Goal: Use online tool/utility: Utilize a website feature to perform a specific function

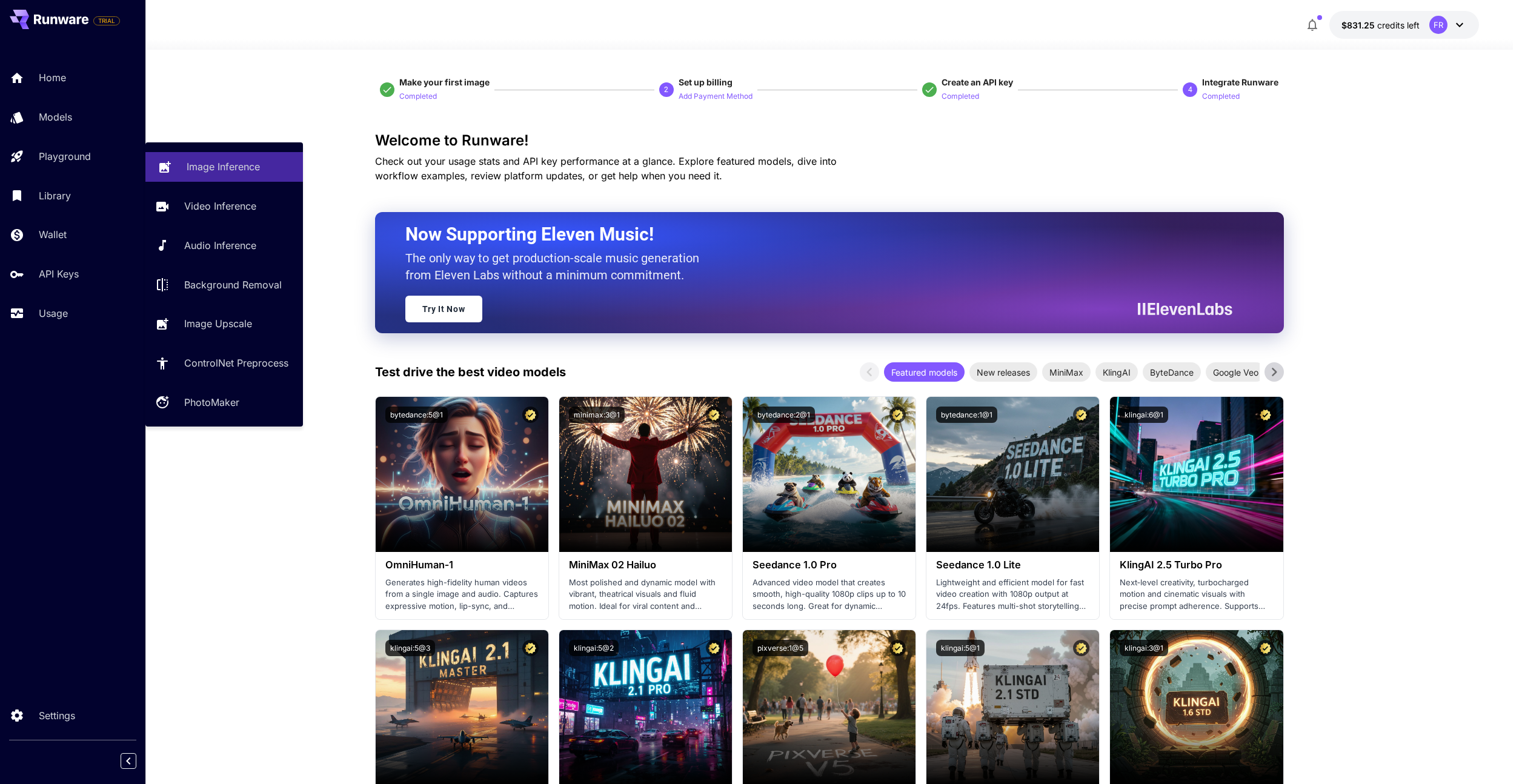
click at [206, 165] on p "Image Inference" at bounding box center [223, 167] width 74 height 14
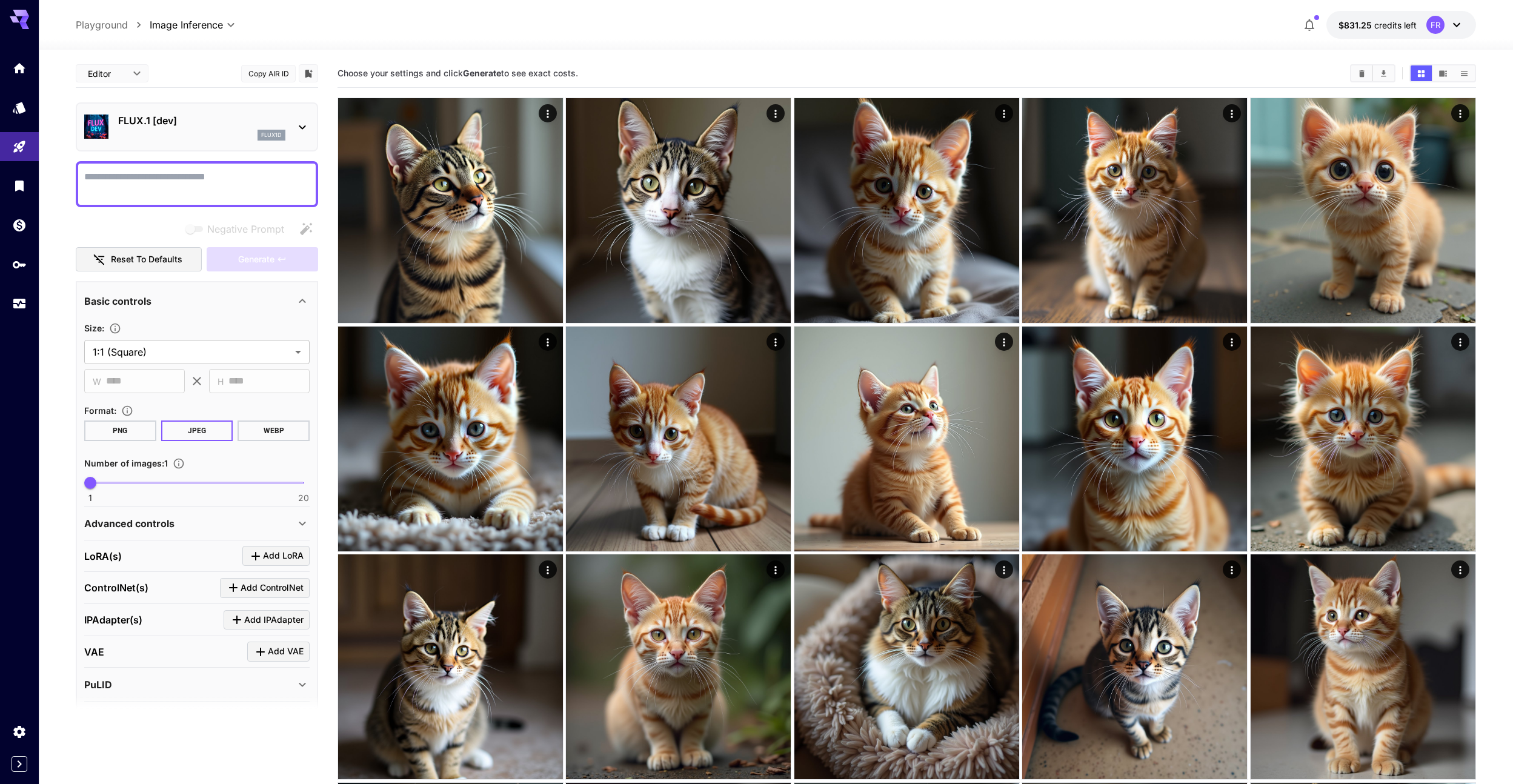
click at [206, 181] on textarea "Negative Prompt" at bounding box center [197, 184] width 225 height 29
type textarea "*****"
click at [260, 261] on span "Generate" at bounding box center [255, 259] width 36 height 15
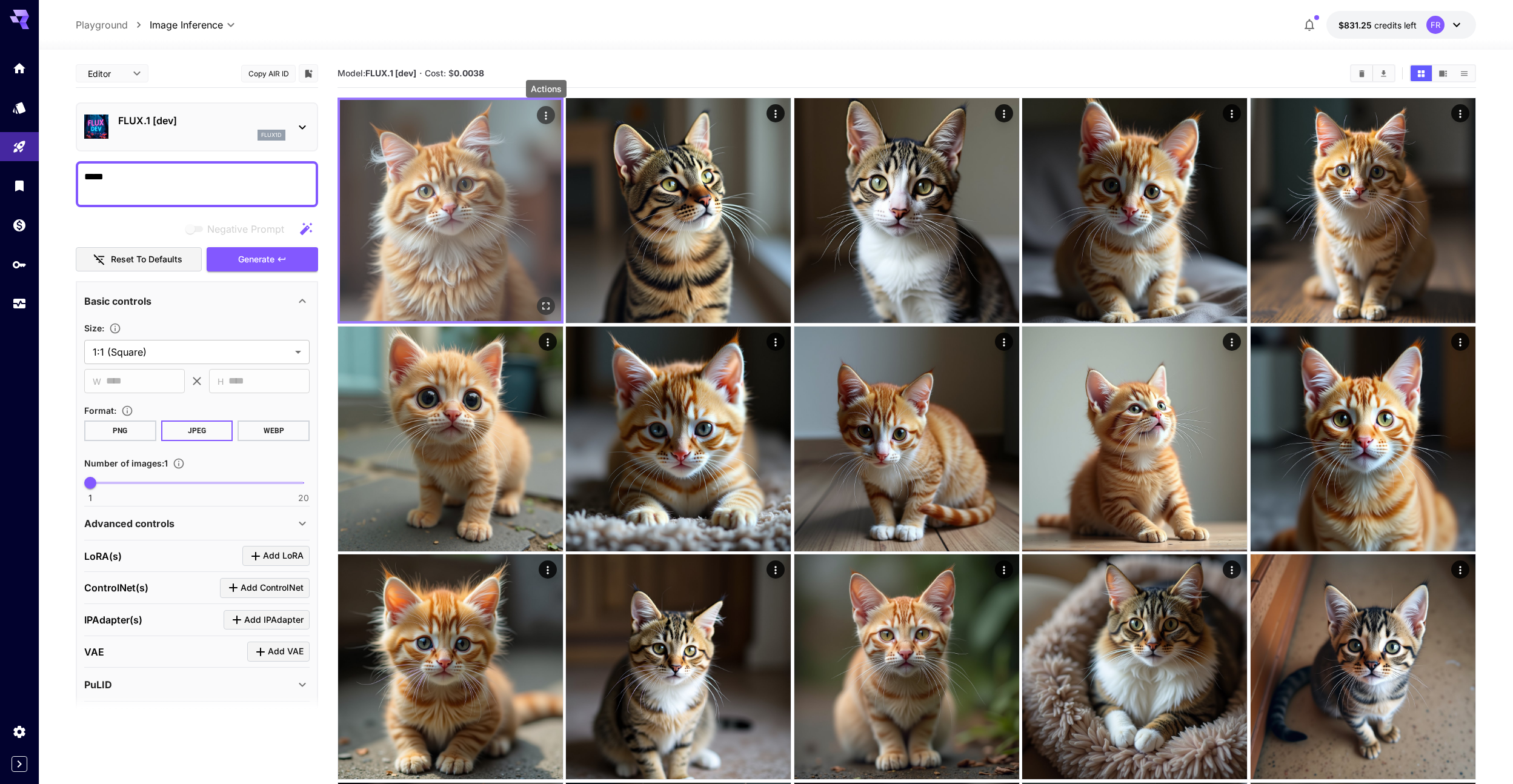
click at [545, 115] on icon "Actions" at bounding box center [545, 115] width 2 height 8
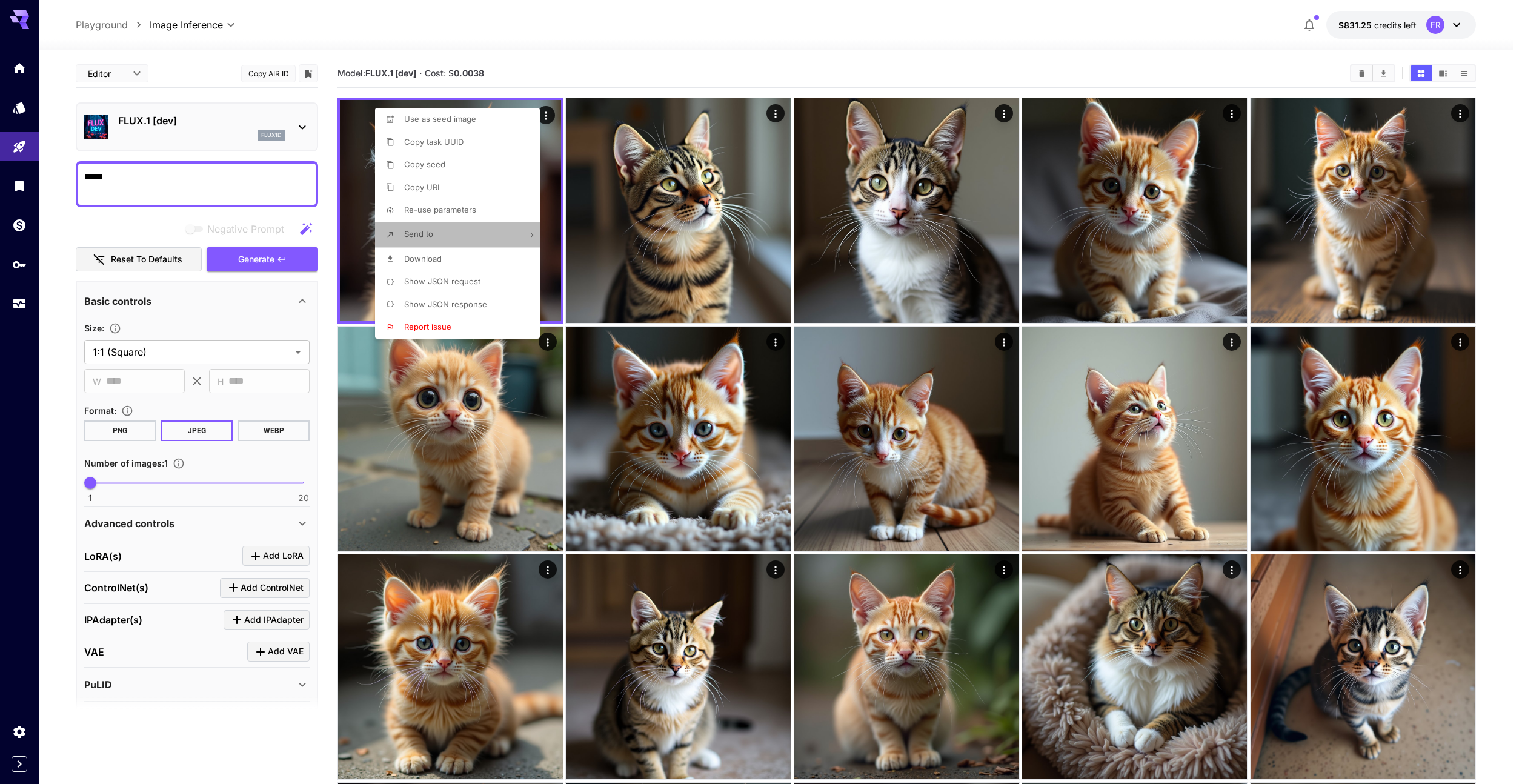
click at [535, 234] on icon at bounding box center [532, 235] width 9 height 9
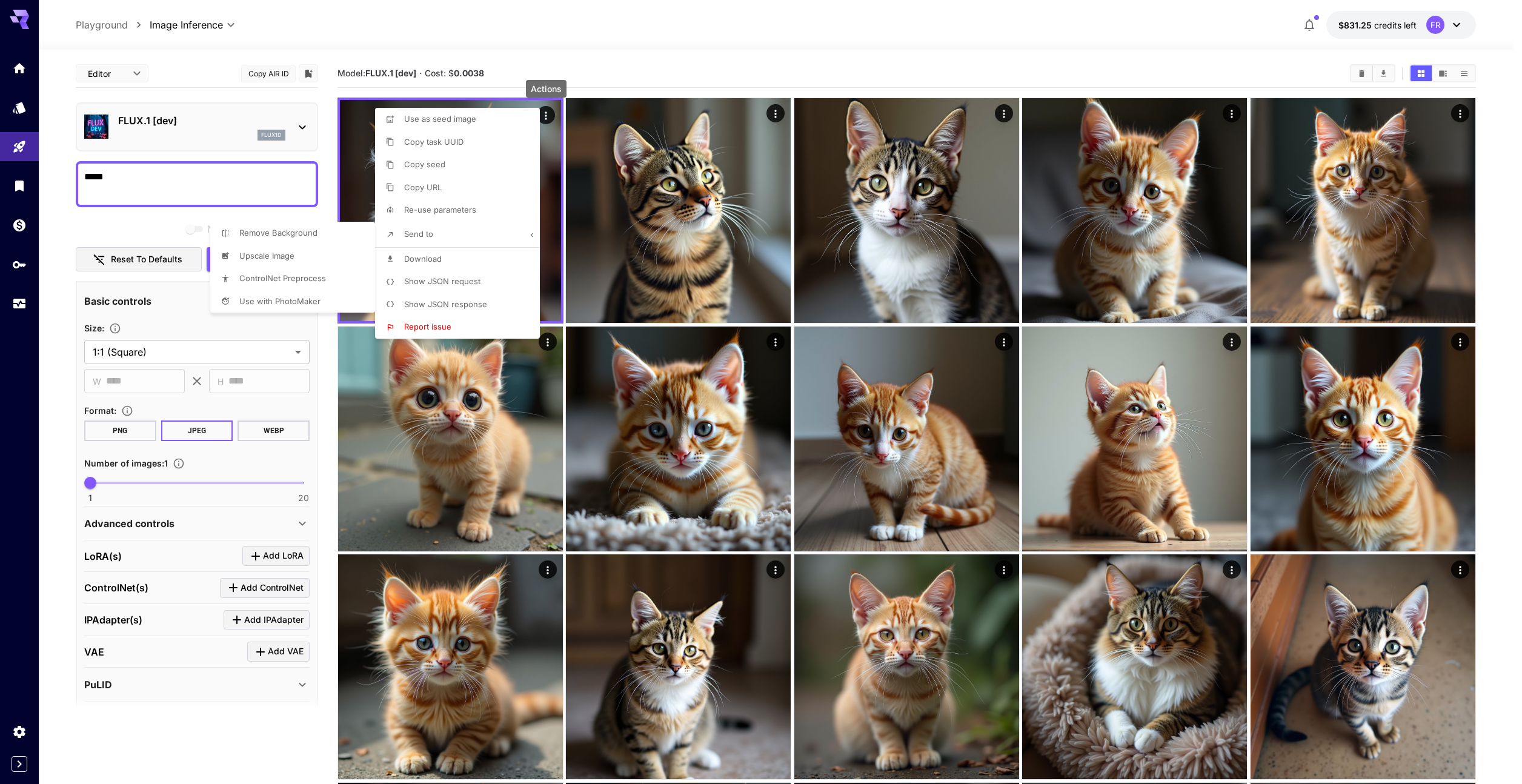
click at [499, 277] on div at bounding box center [761, 392] width 1522 height 784
click at [475, 282] on span "Show JSON request" at bounding box center [443, 280] width 76 height 10
drag, startPoint x: 709, startPoint y: 516, endPoint x: 879, endPoint y: 517, distance: 170.0
click at [879, 517] on span "" f2fc971f-5995-4b98-86ea-291efb31faed "" at bounding box center [794, 513] width 180 height 9
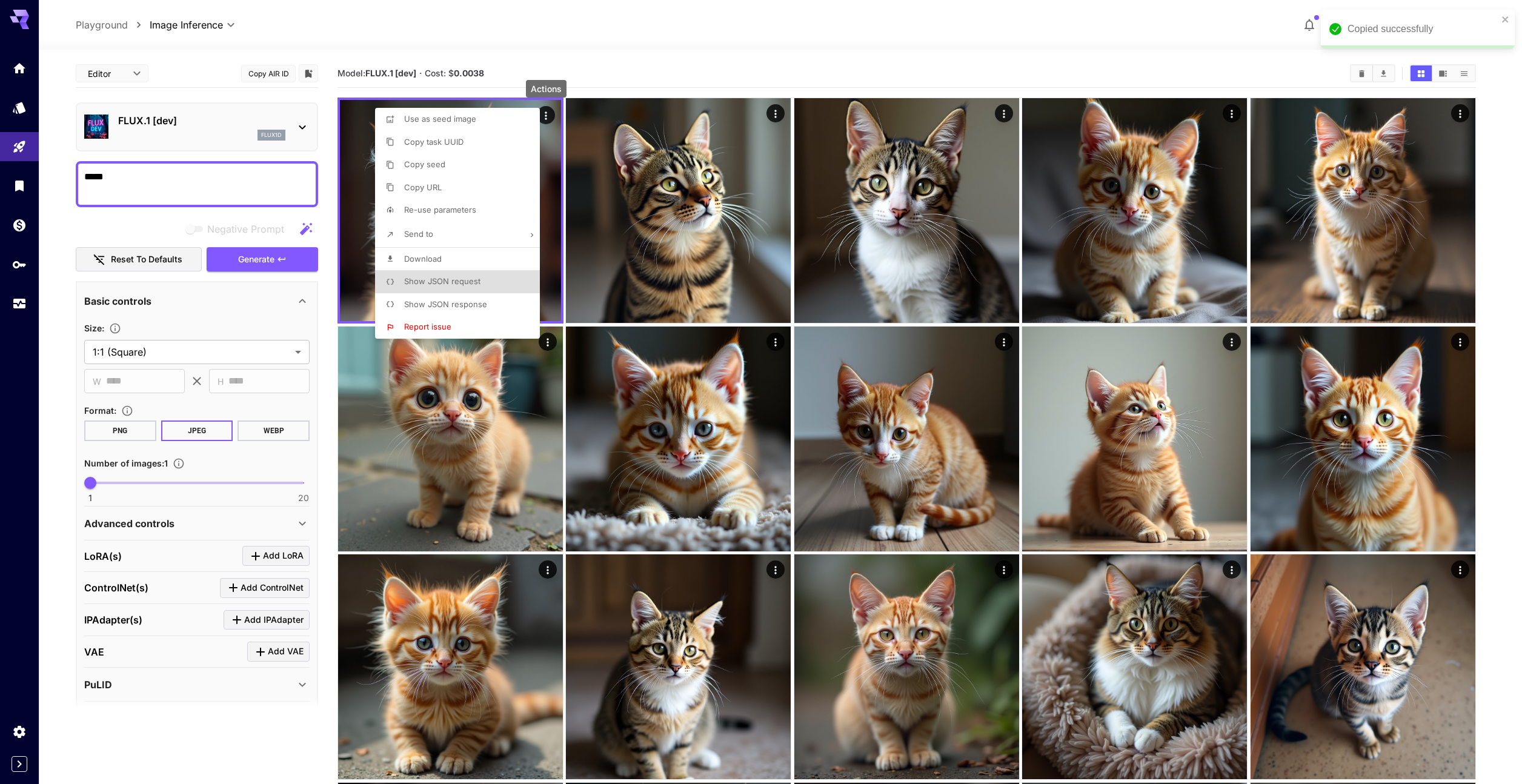
click at [446, 309] on p "Show JSON response" at bounding box center [446, 305] width 83 height 12
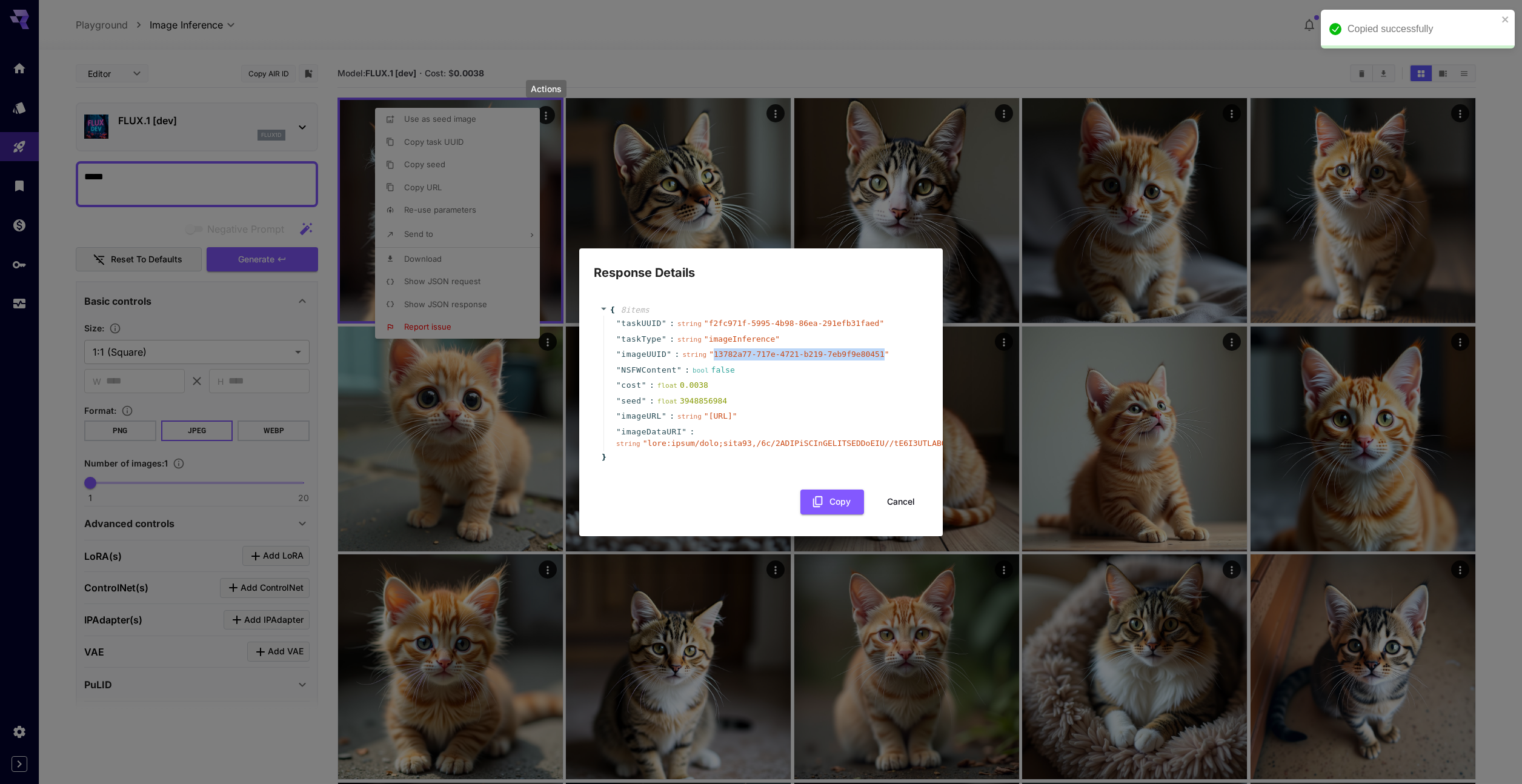
copy span "13782a77-717e-4721-b219-7eb9f9e80451"
drag, startPoint x: 714, startPoint y: 340, endPoint x: 883, endPoint y: 341, distance: 169.0
click at [883, 349] on span "" 13782a77-717e-4721-b219-7eb9f9e80451 "" at bounding box center [798, 354] width 180 height 9
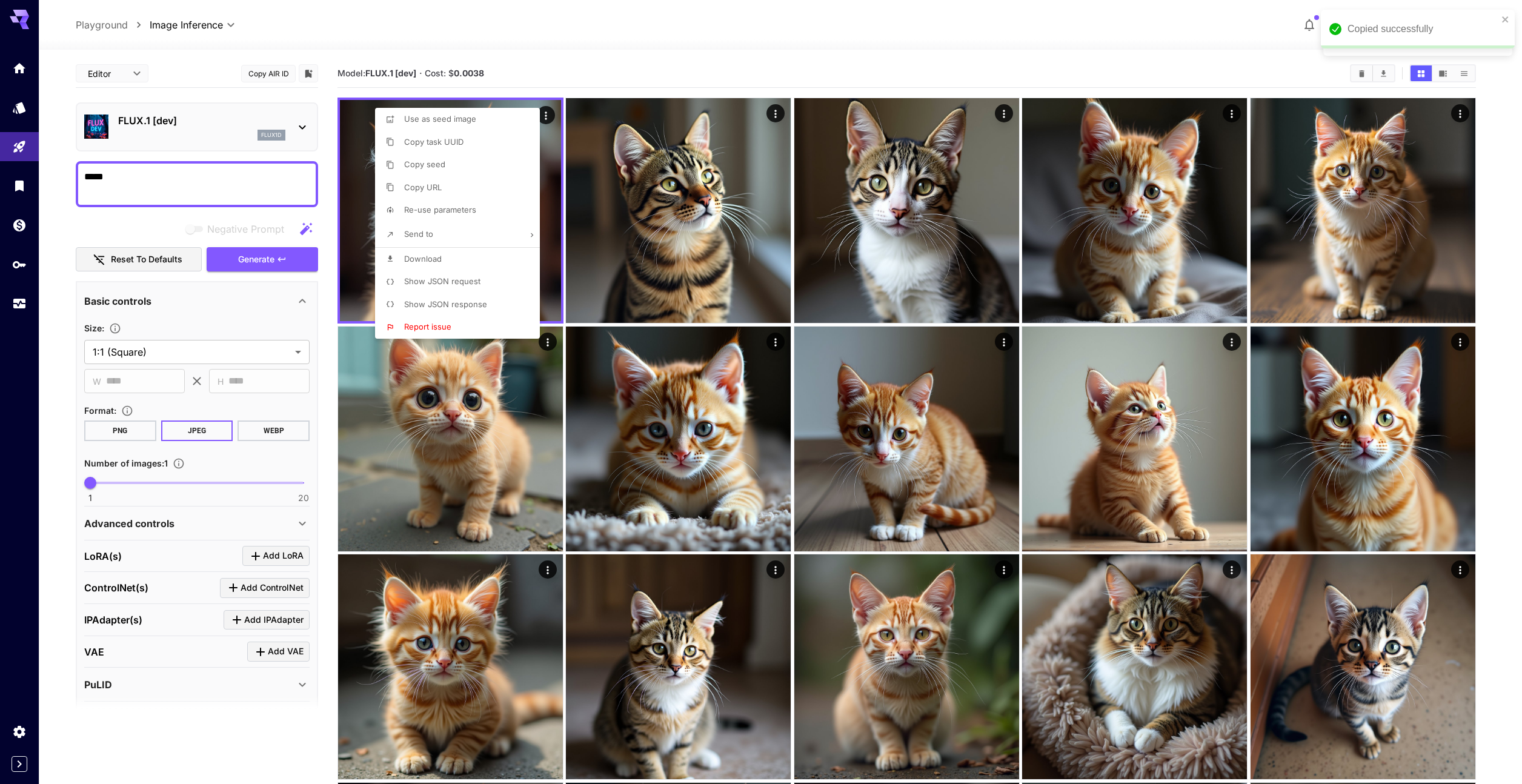
click at [630, 69] on div at bounding box center [761, 392] width 1522 height 784
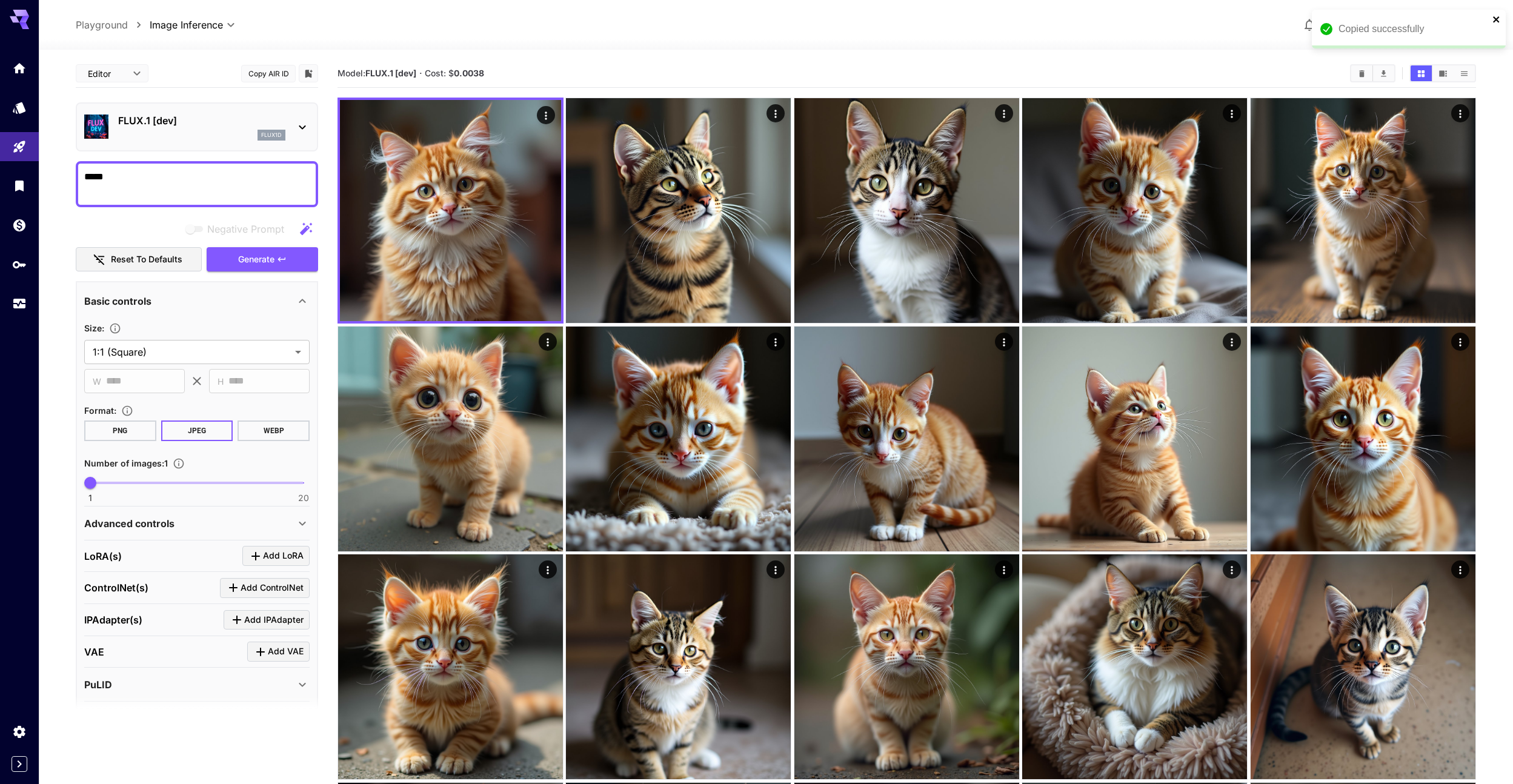
click at [1499, 20] on icon "close" at bounding box center [1497, 19] width 9 height 10
type input "**"
drag, startPoint x: 132, startPoint y: 487, endPoint x: 318, endPoint y: 482, distance: 186.1
click at [318, 482] on main "**********" at bounding box center [775, 653] width 1400 height 1187
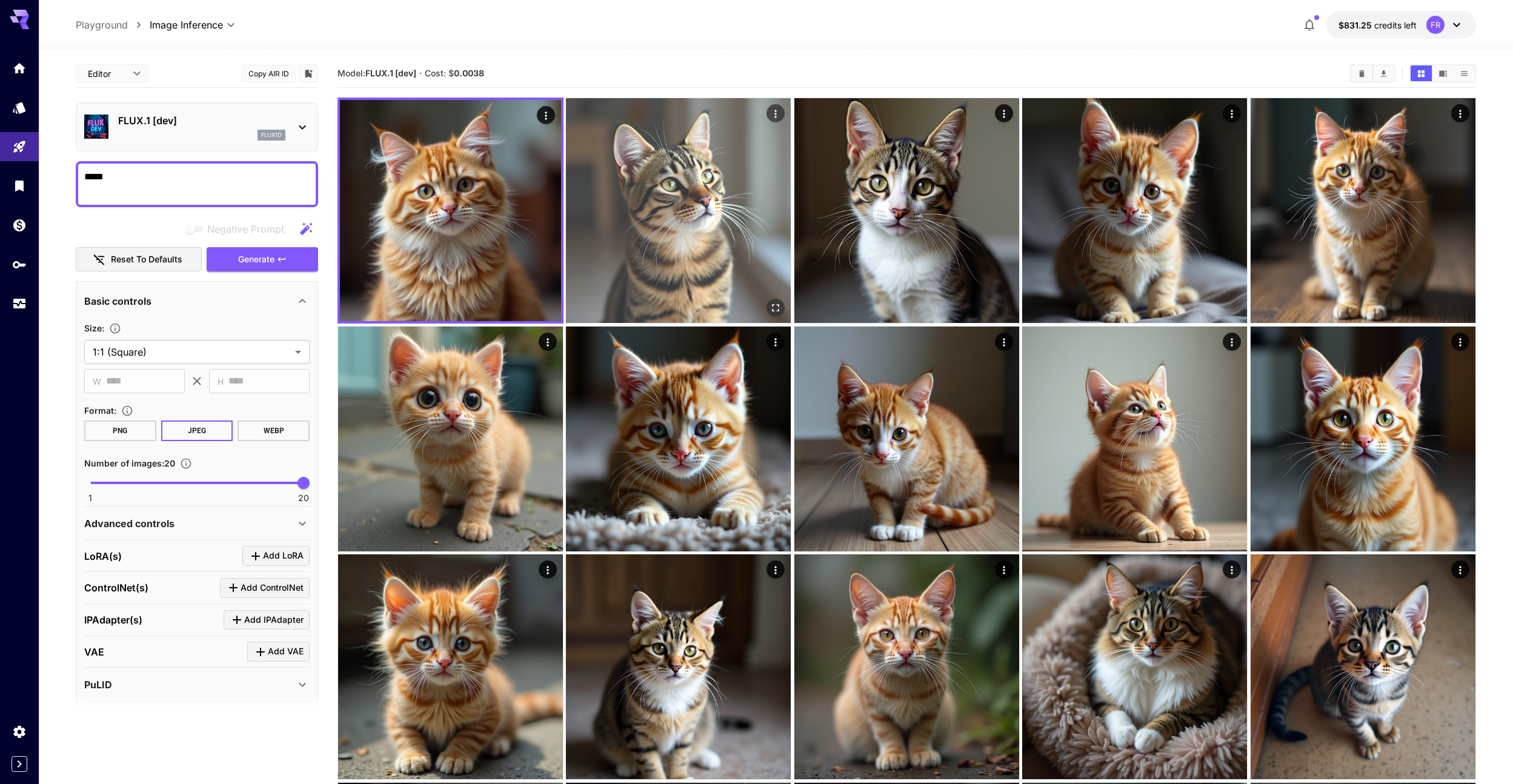
click at [683, 211] on img at bounding box center [678, 210] width 224 height 224
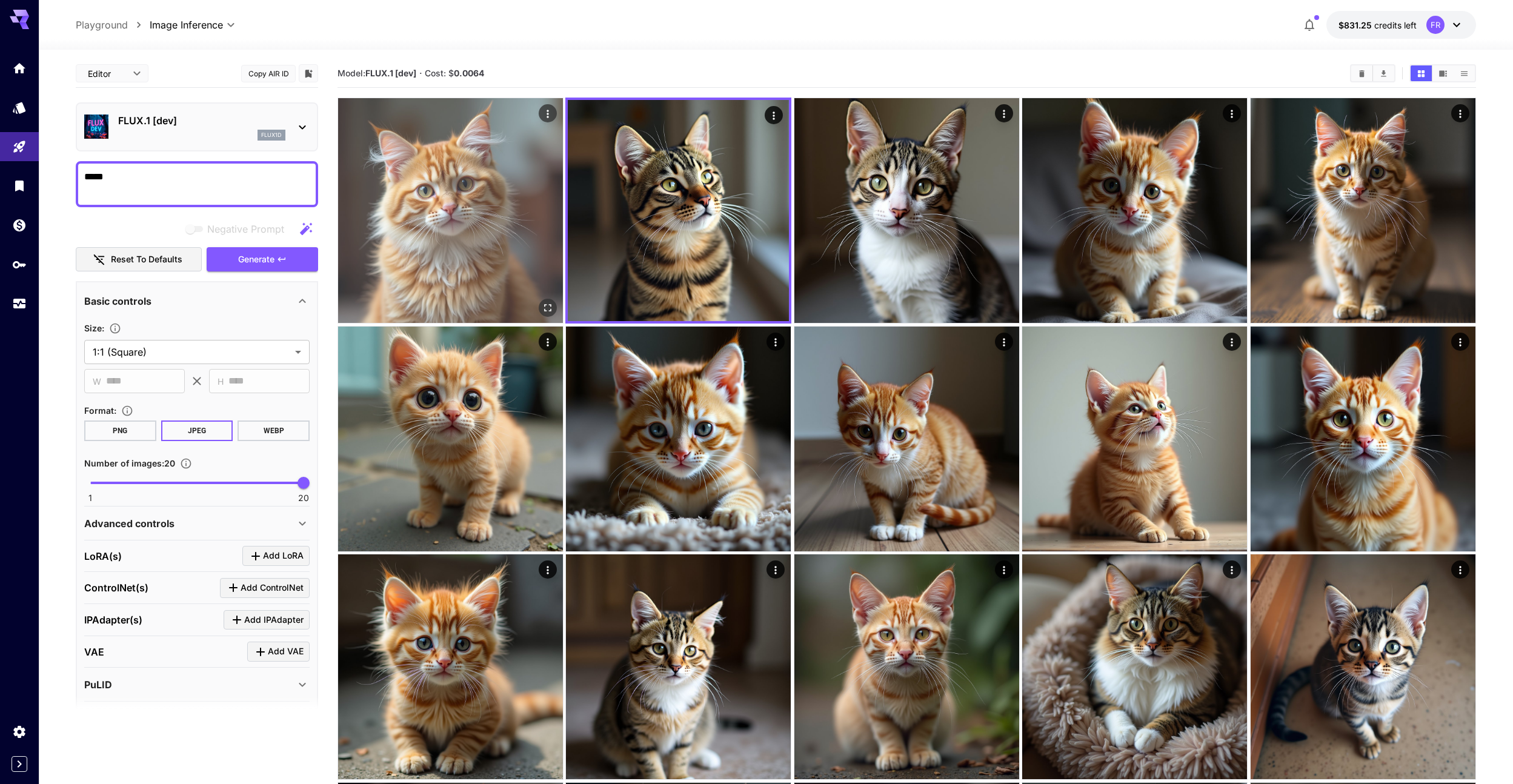
click at [475, 155] on img at bounding box center [450, 210] width 224 height 224
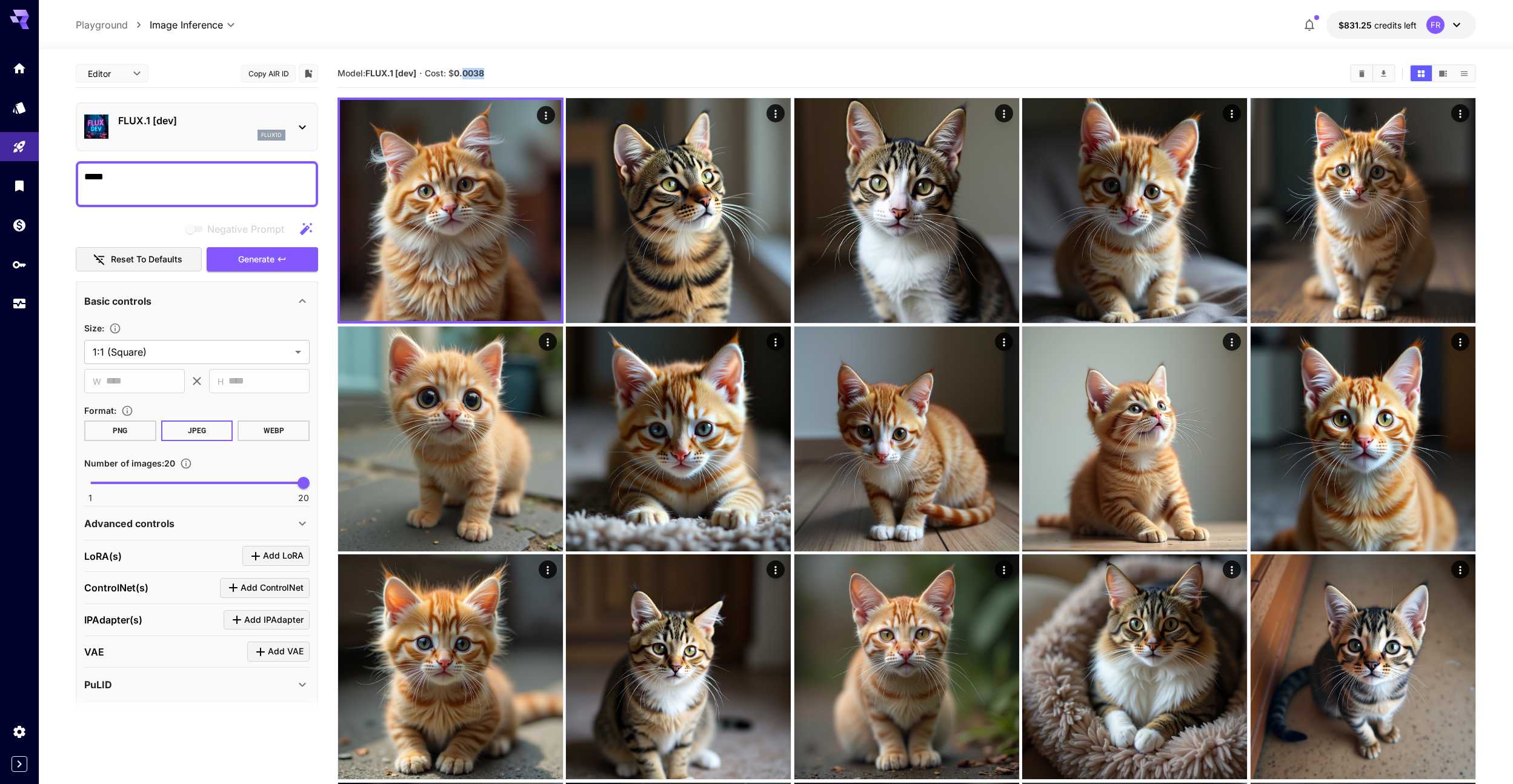
drag, startPoint x: 466, startPoint y: 74, endPoint x: 491, endPoint y: 75, distance: 25.0
click at [491, 75] on section "Model: FLUX.1 [dev] · Cost: $ 0.0038" at bounding box center [838, 73] width 1003 height 14
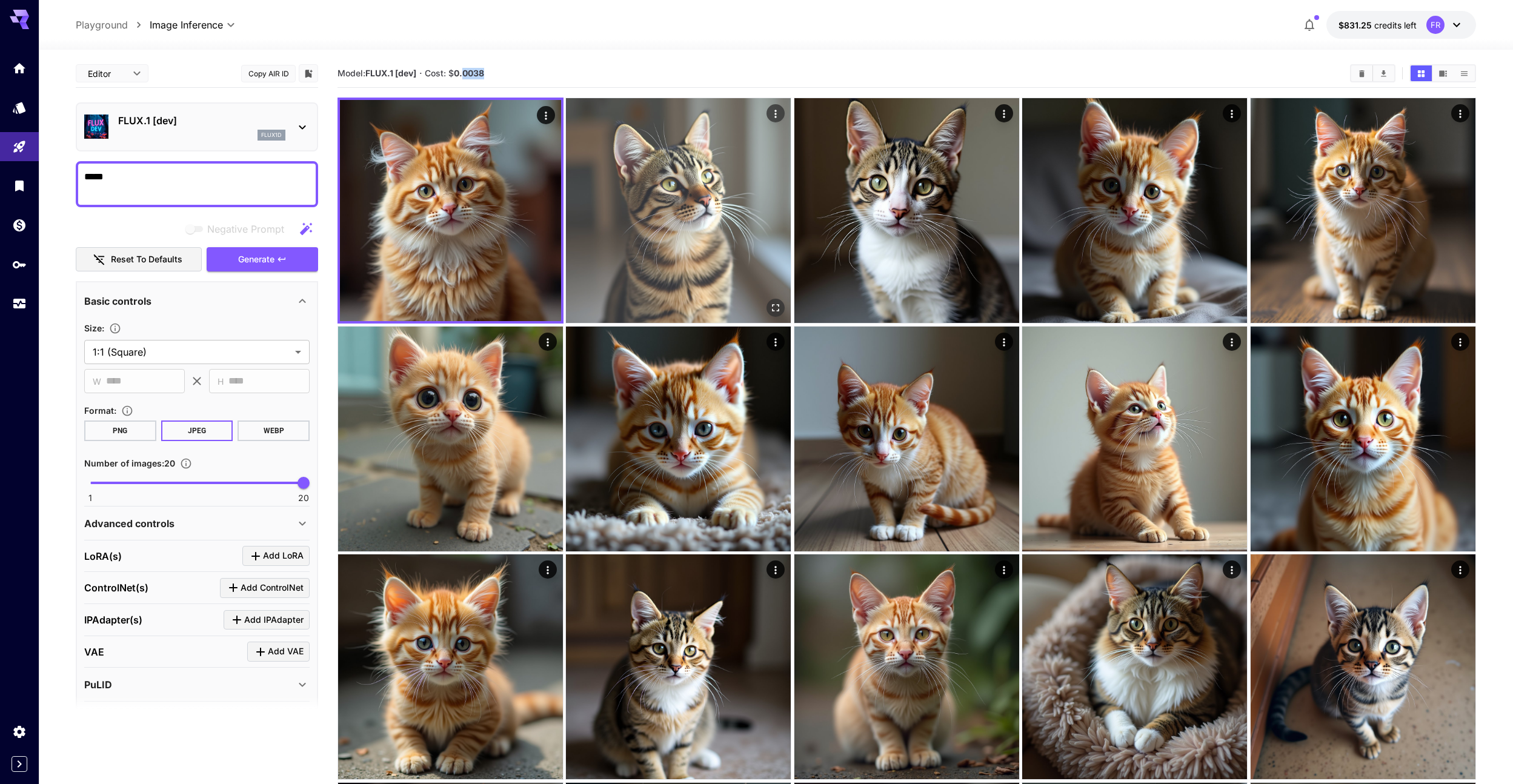
click at [709, 187] on img at bounding box center [678, 210] width 224 height 224
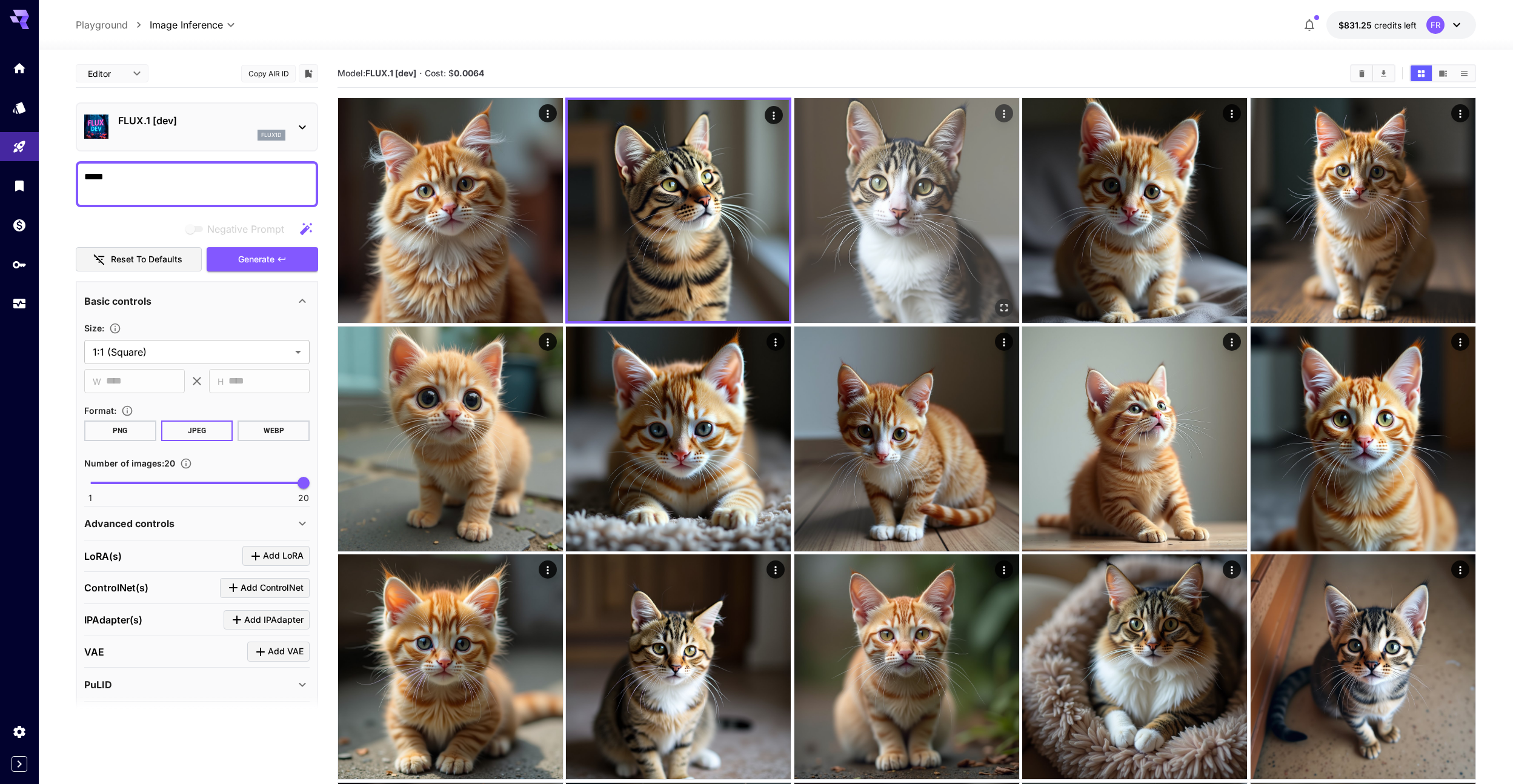
click at [935, 190] on img at bounding box center [906, 210] width 224 height 224
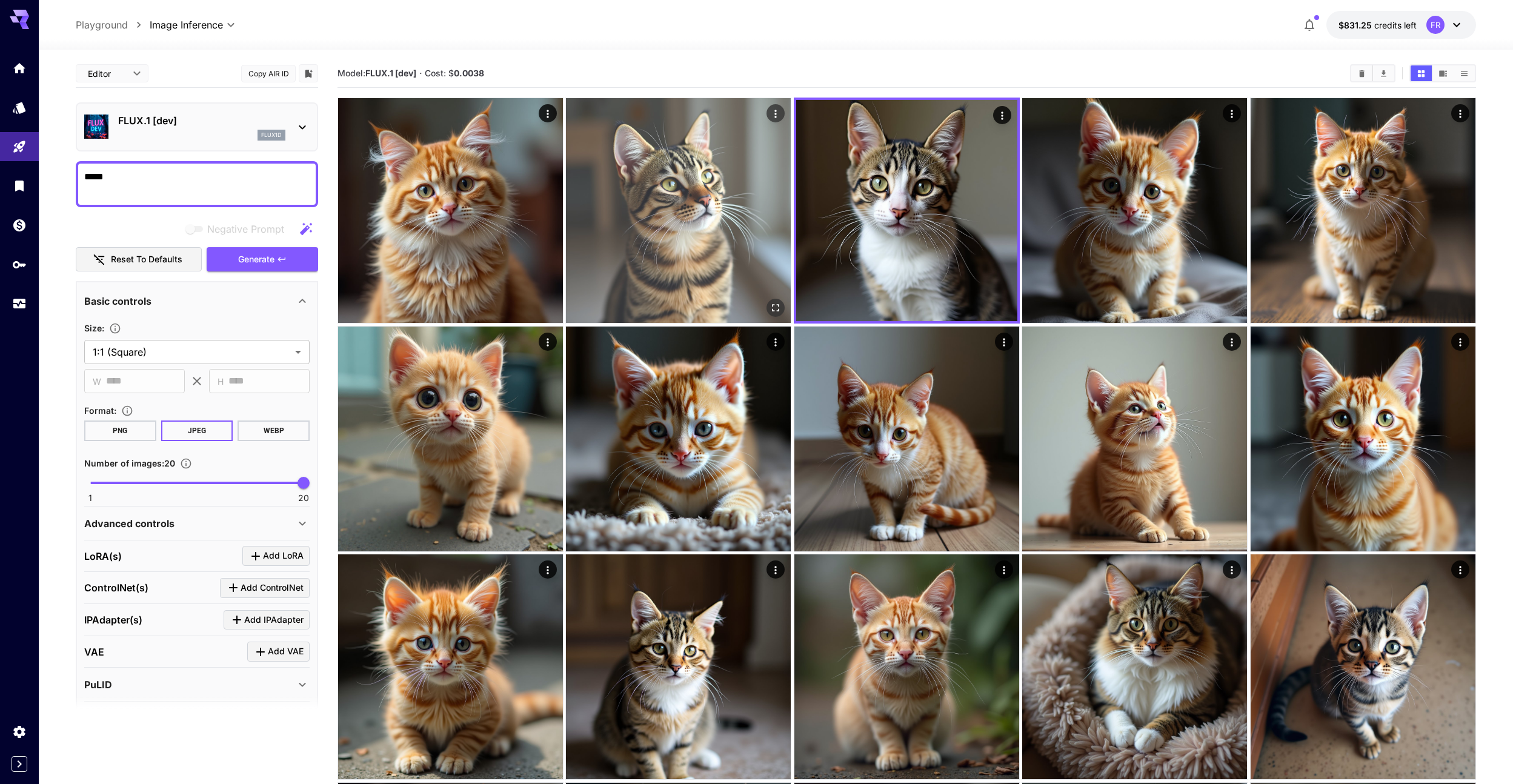
click at [678, 208] on img at bounding box center [678, 210] width 224 height 224
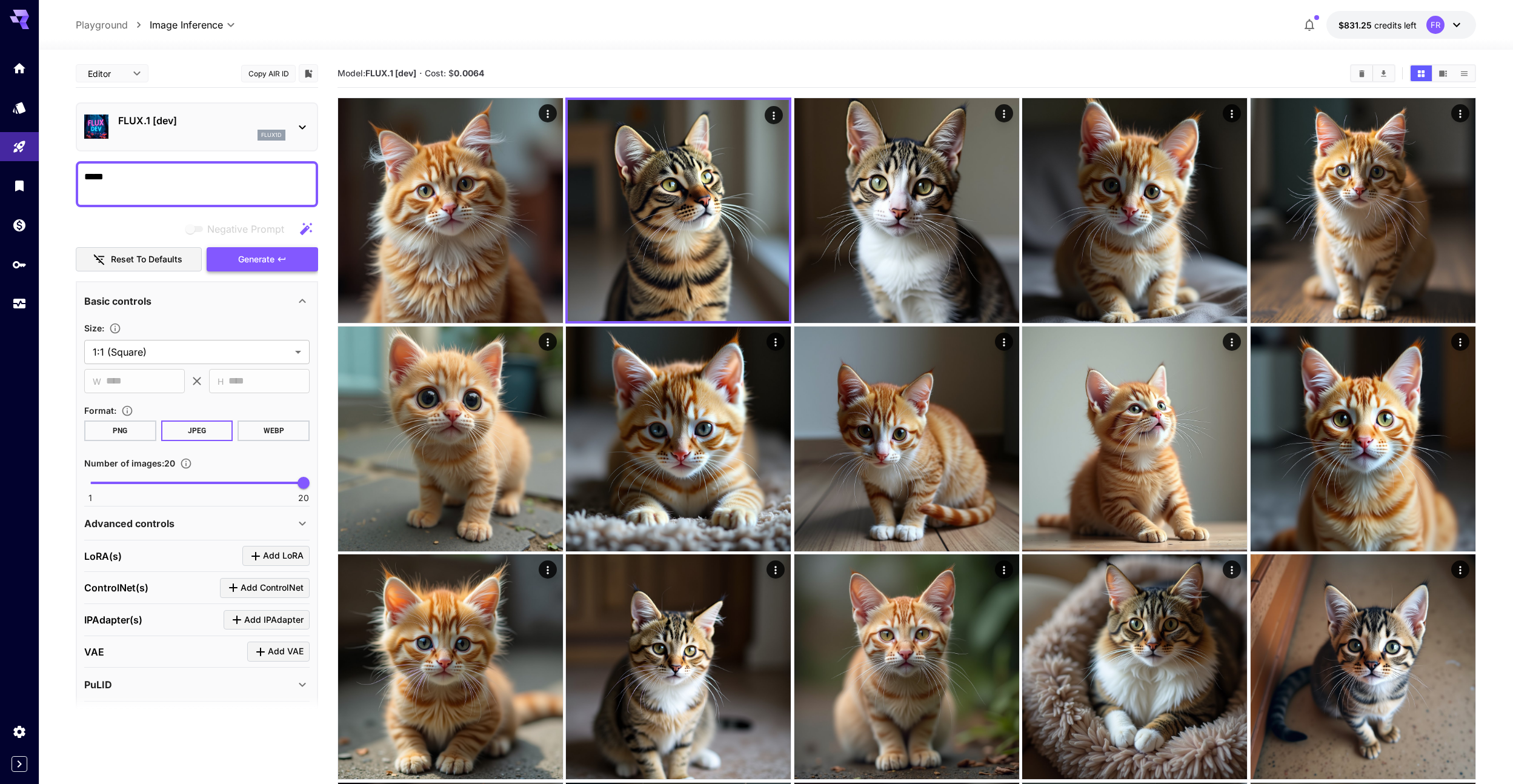
click at [263, 256] on span "Generate" at bounding box center [255, 259] width 36 height 15
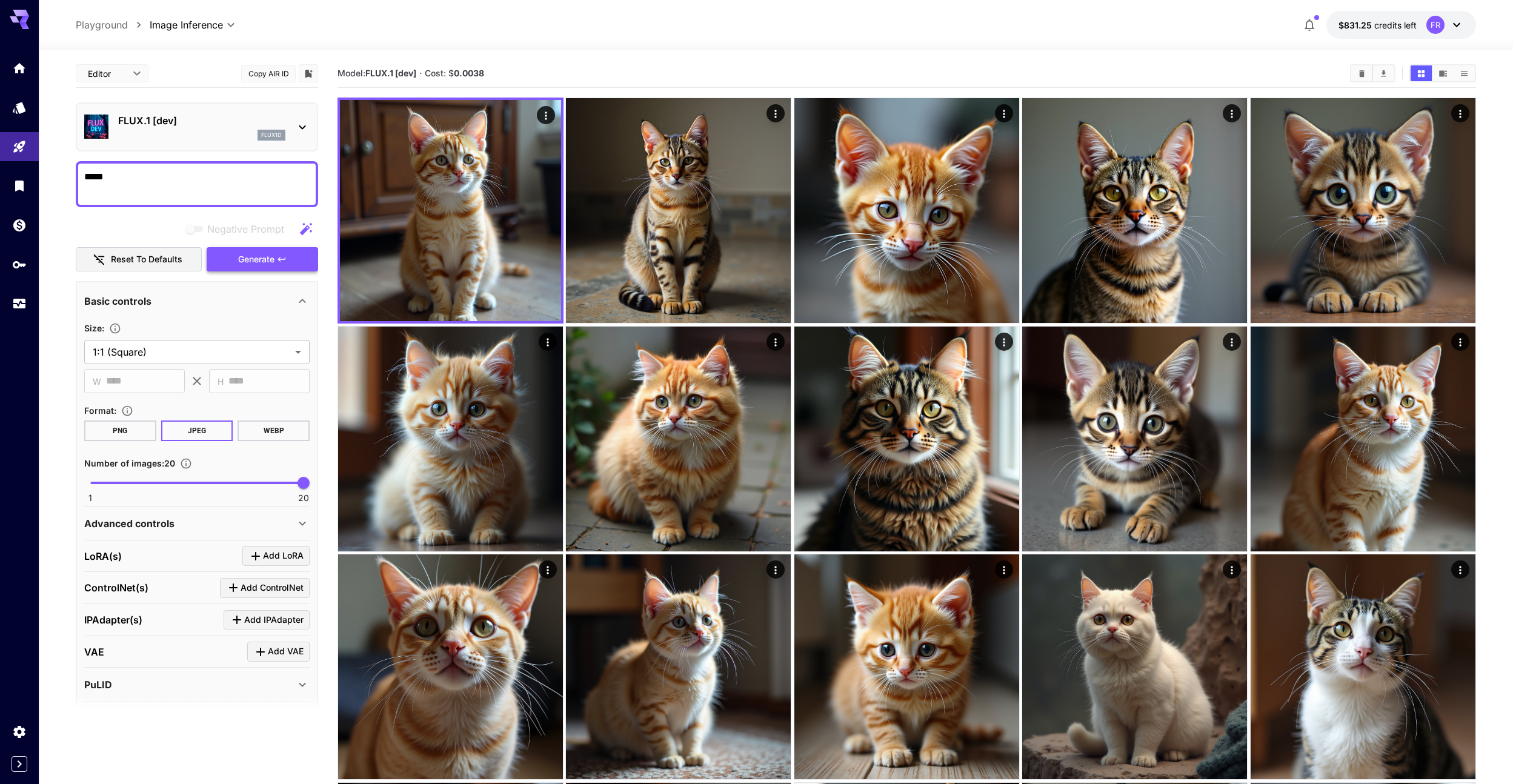
click at [262, 269] on button "Generate" at bounding box center [263, 260] width 112 height 25
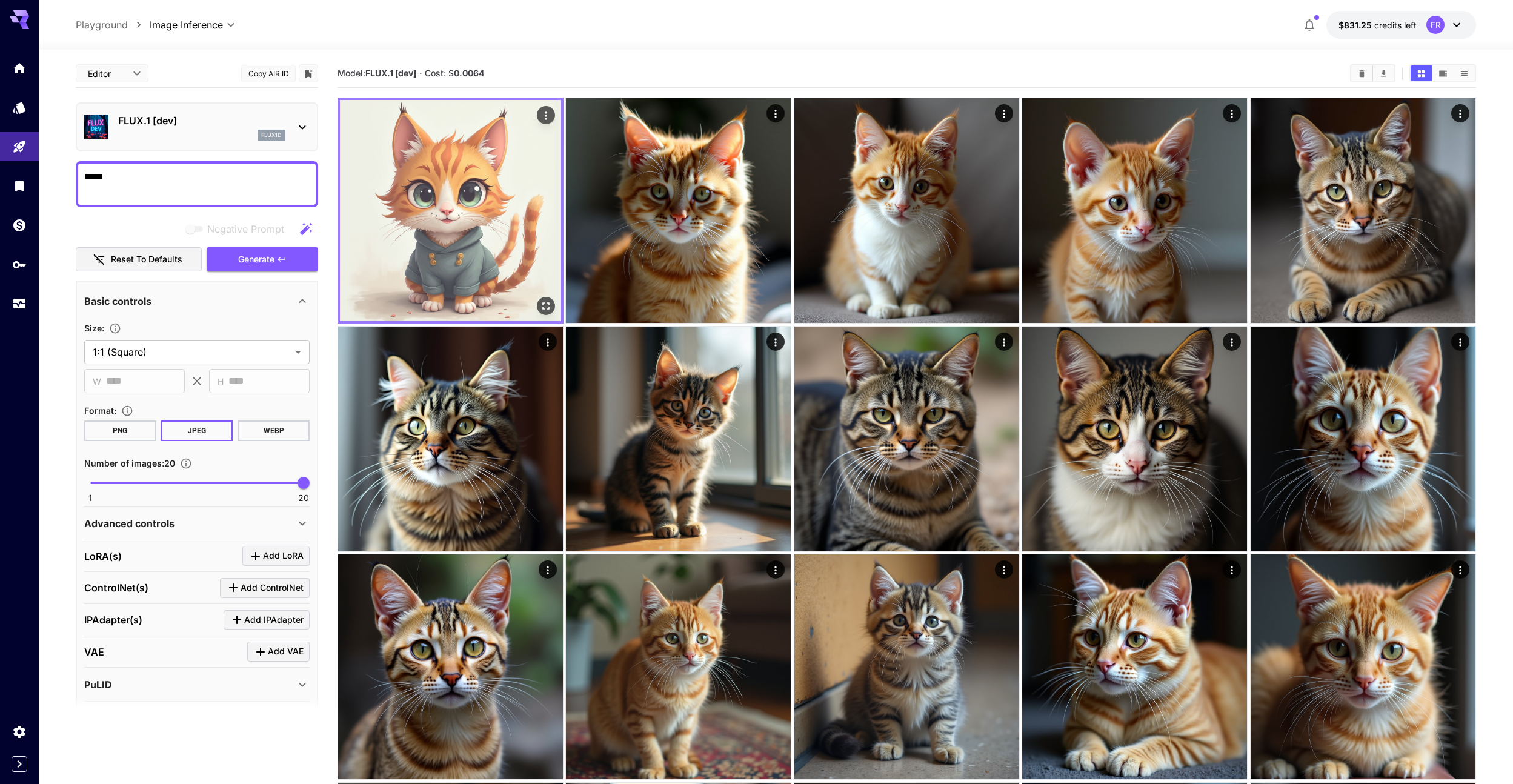
click at [548, 116] on icon "Actions" at bounding box center [546, 116] width 12 height 12
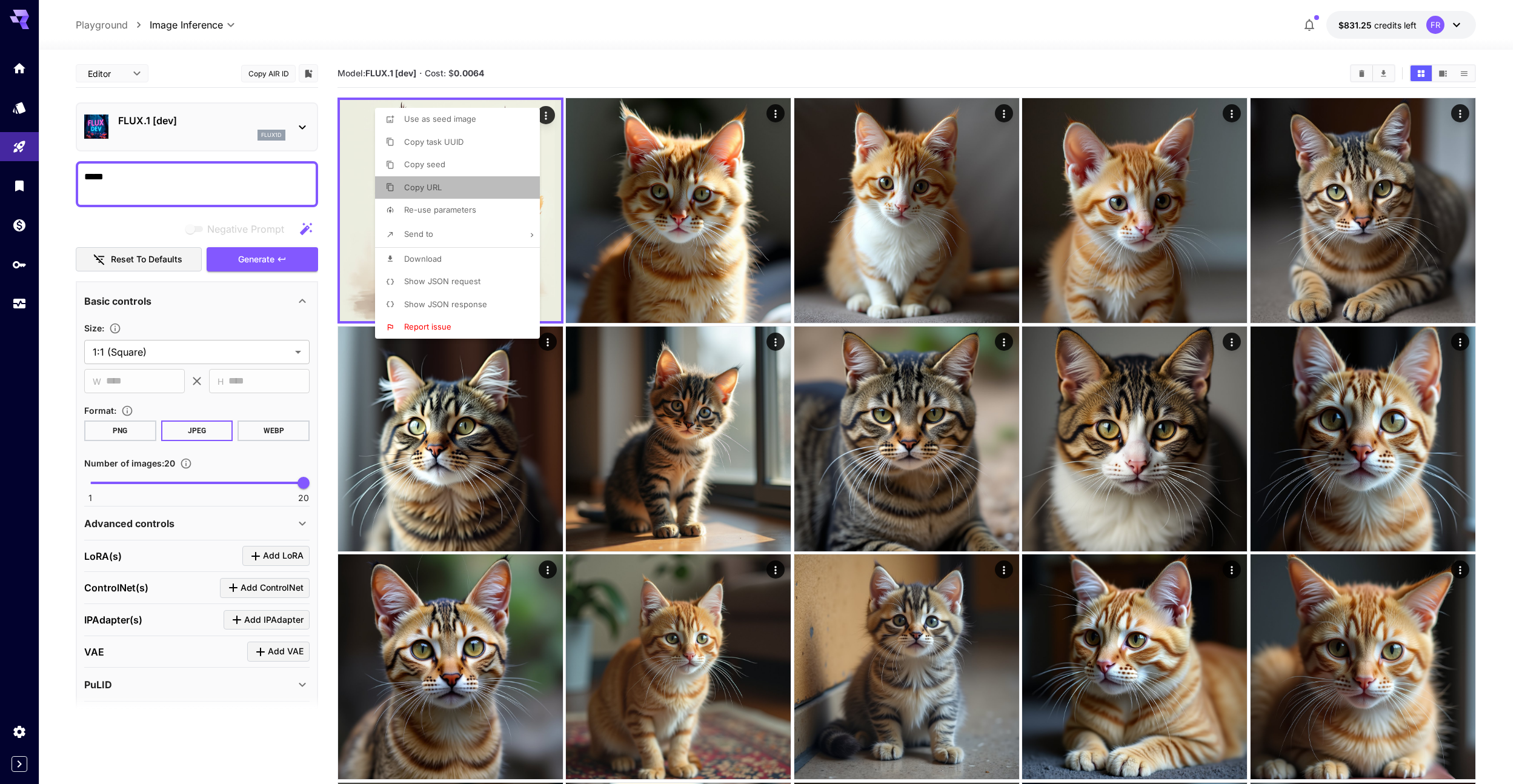
click at [506, 187] on li "Copy URL" at bounding box center [461, 188] width 172 height 23
